Goal: Task Accomplishment & Management: Manage account settings

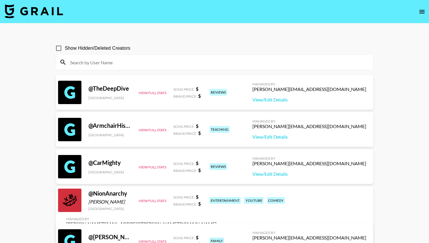
click at [47, 13] on img at bounding box center [34, 11] width 58 height 14
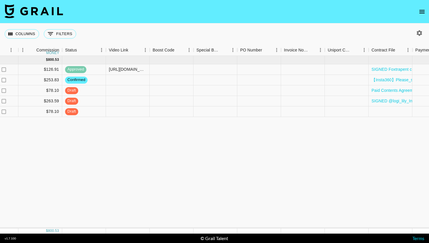
scroll to position [0, 664]
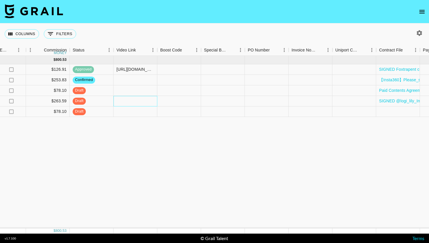
click at [136, 100] on div at bounding box center [136, 101] width 44 height 11
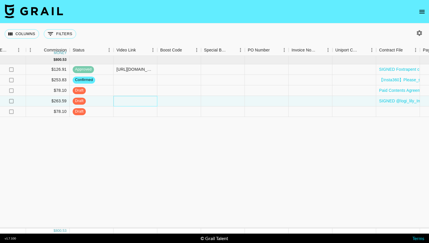
click at [136, 100] on div at bounding box center [136, 101] width 44 height 11
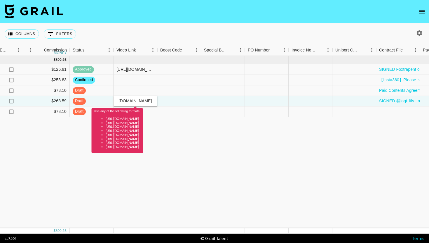
type input "https://www.tiktok.com/t/ZP8SFjvBF/"
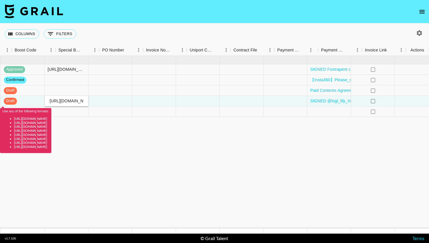
scroll to position [0, 810]
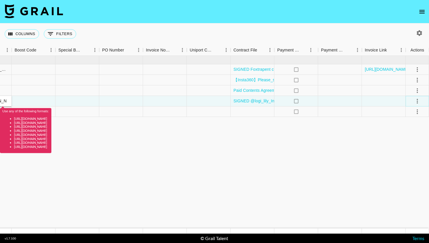
click at [415, 104] on icon "select merge strategy" at bounding box center [417, 101] width 7 height 7
click at [395, 153] on li "Approve" at bounding box center [410, 155] width 38 height 11
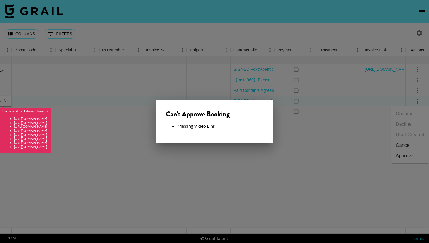
click at [275, 149] on div at bounding box center [214, 121] width 429 height 243
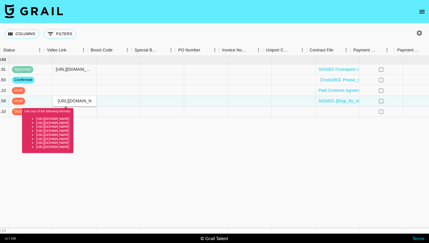
scroll to position [0, 687]
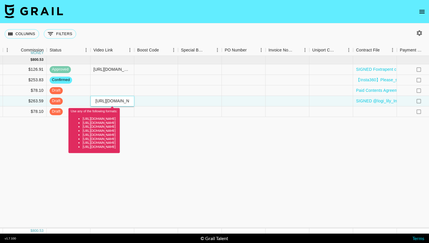
click at [108, 102] on input "https://www.tiktok.com/t/ZP8SFjvBF/" at bounding box center [112, 100] width 43 height 5
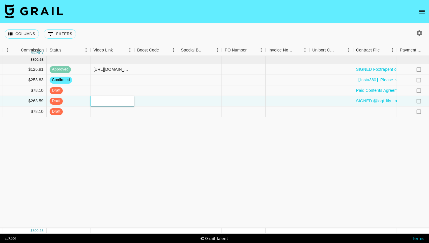
paste input "https://www.tiktok.com/t/ZP8SFjvBF/"
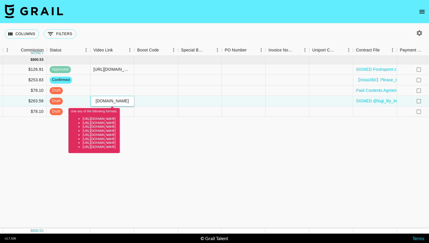
scroll to position [0, 0]
click at [115, 101] on input "https://www.tiktok.com/t/ZP8SFjvBF/" at bounding box center [112, 100] width 43 height 5
paste input "@logi_lilly/video/7548260864781028615?is_from_webapp=1&sender_device=pc&web_id=…"
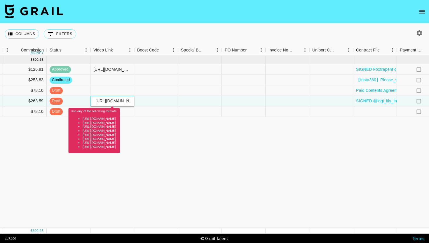
type input "[URL][DOMAIN_NAME]"
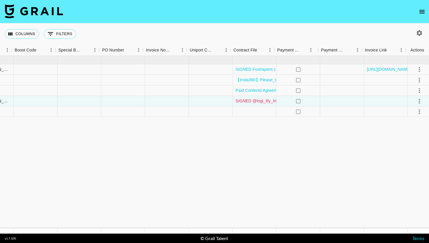
scroll to position [0, 810]
click at [418, 103] on icon "select merge strategy" at bounding box center [417, 101] width 7 height 7
click at [402, 154] on div "Approve" at bounding box center [405, 155] width 18 height 7
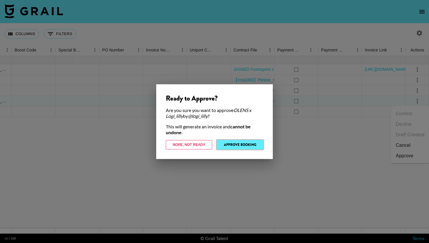
click at [220, 145] on button "Approve Booking" at bounding box center [240, 144] width 46 height 9
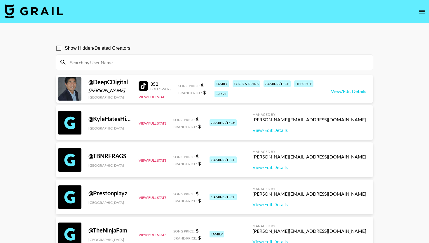
click at [33, 9] on img at bounding box center [34, 11] width 58 height 14
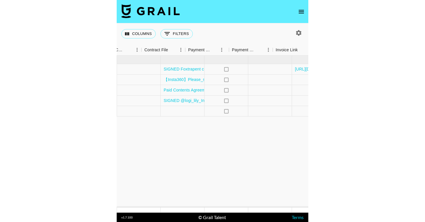
scroll to position [0, 1047]
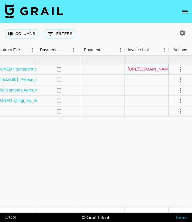
click at [142, 70] on link "[URL][DOMAIN_NAME]" at bounding box center [150, 69] width 44 height 6
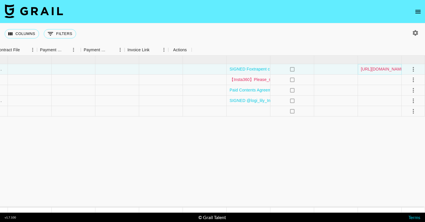
scroll to position [0, 814]
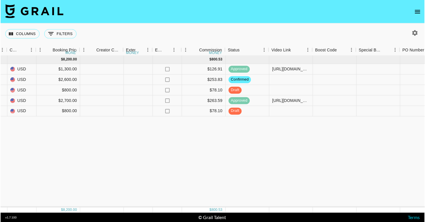
scroll to position [0, 507]
